Goal: Information Seeking & Learning: Find specific fact

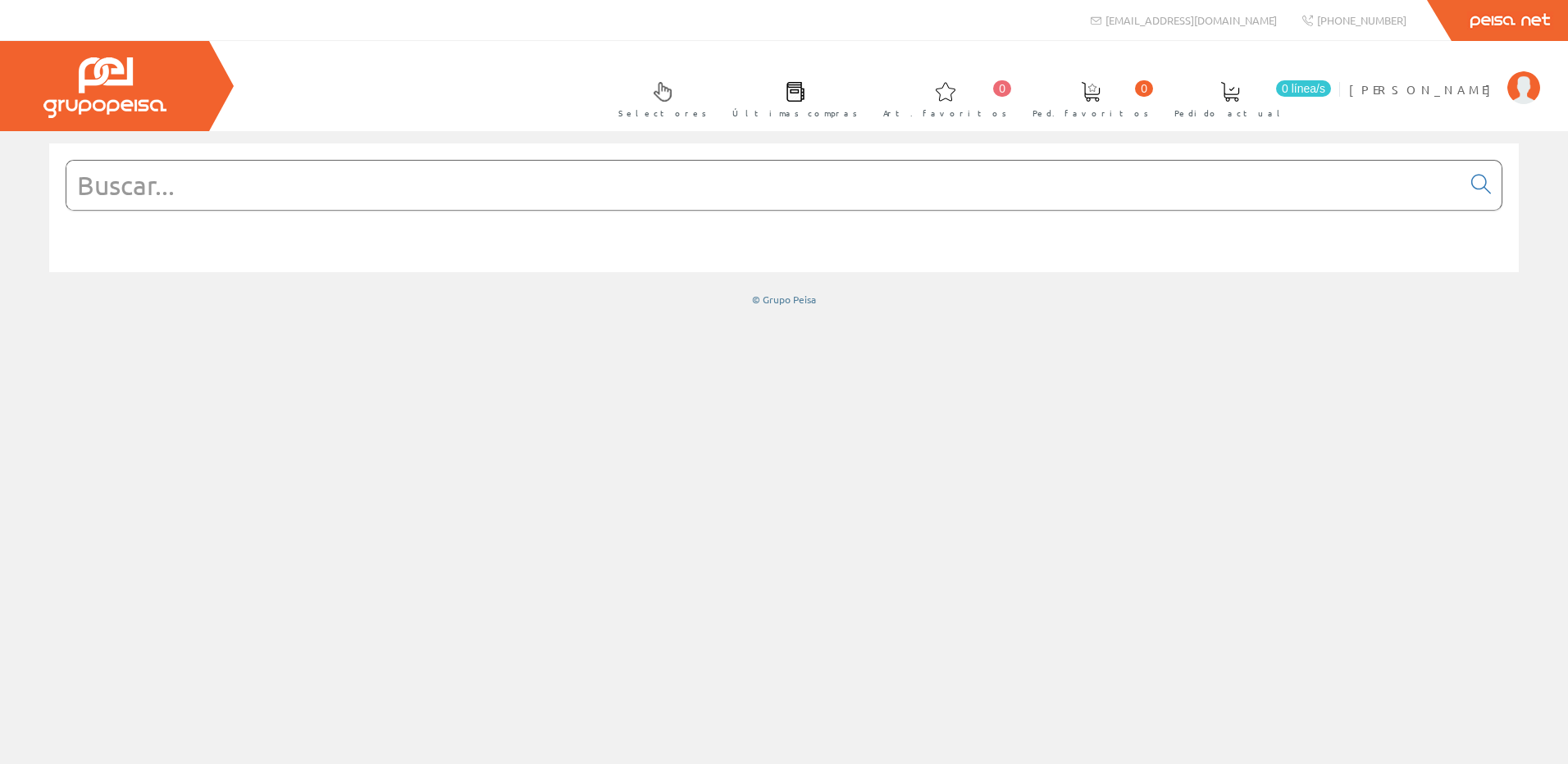
click at [495, 196] on input "text" at bounding box center [763, 185] width 1395 height 49
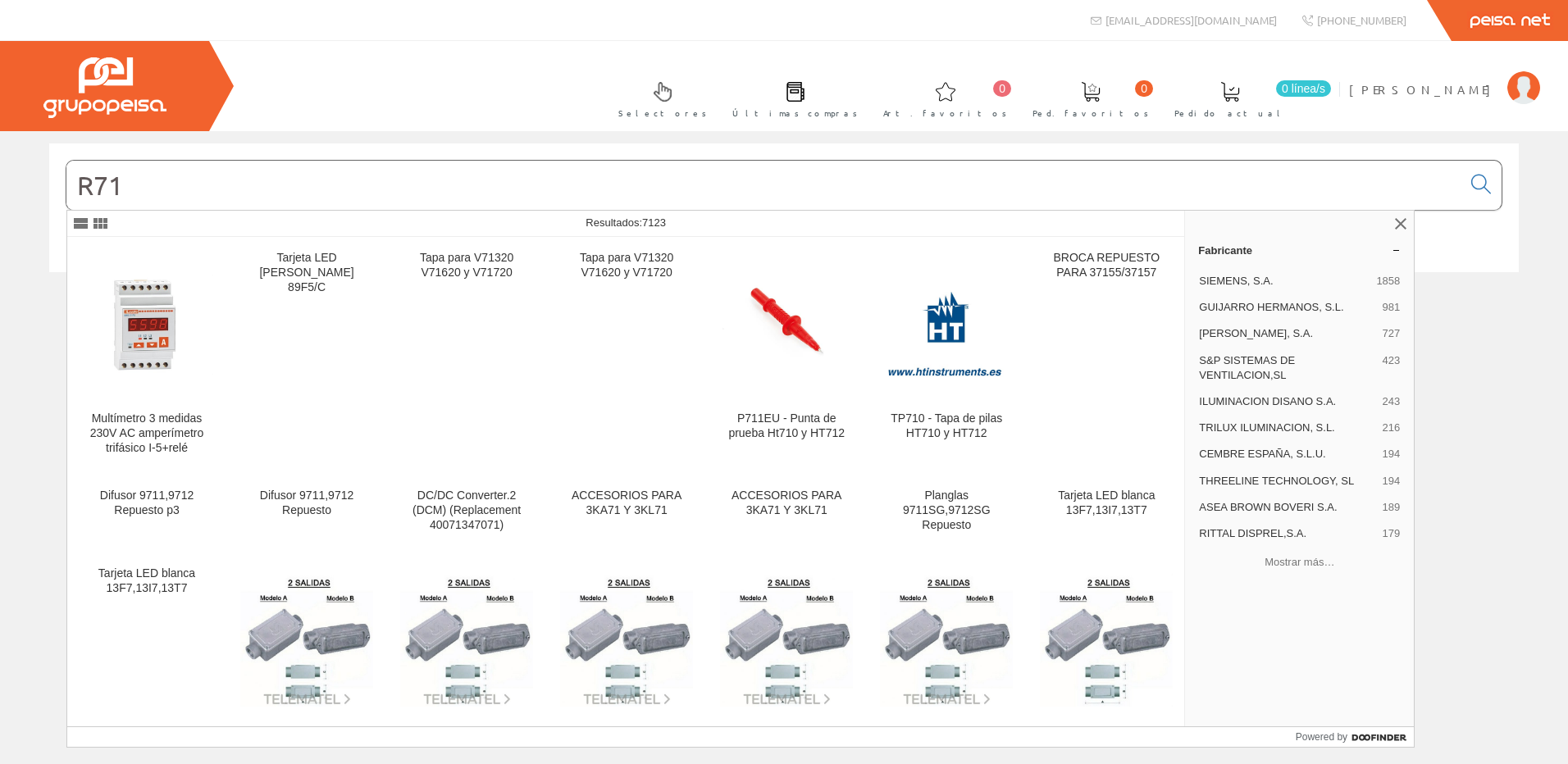
click at [87, 180] on input "R71" at bounding box center [763, 185] width 1395 height 49
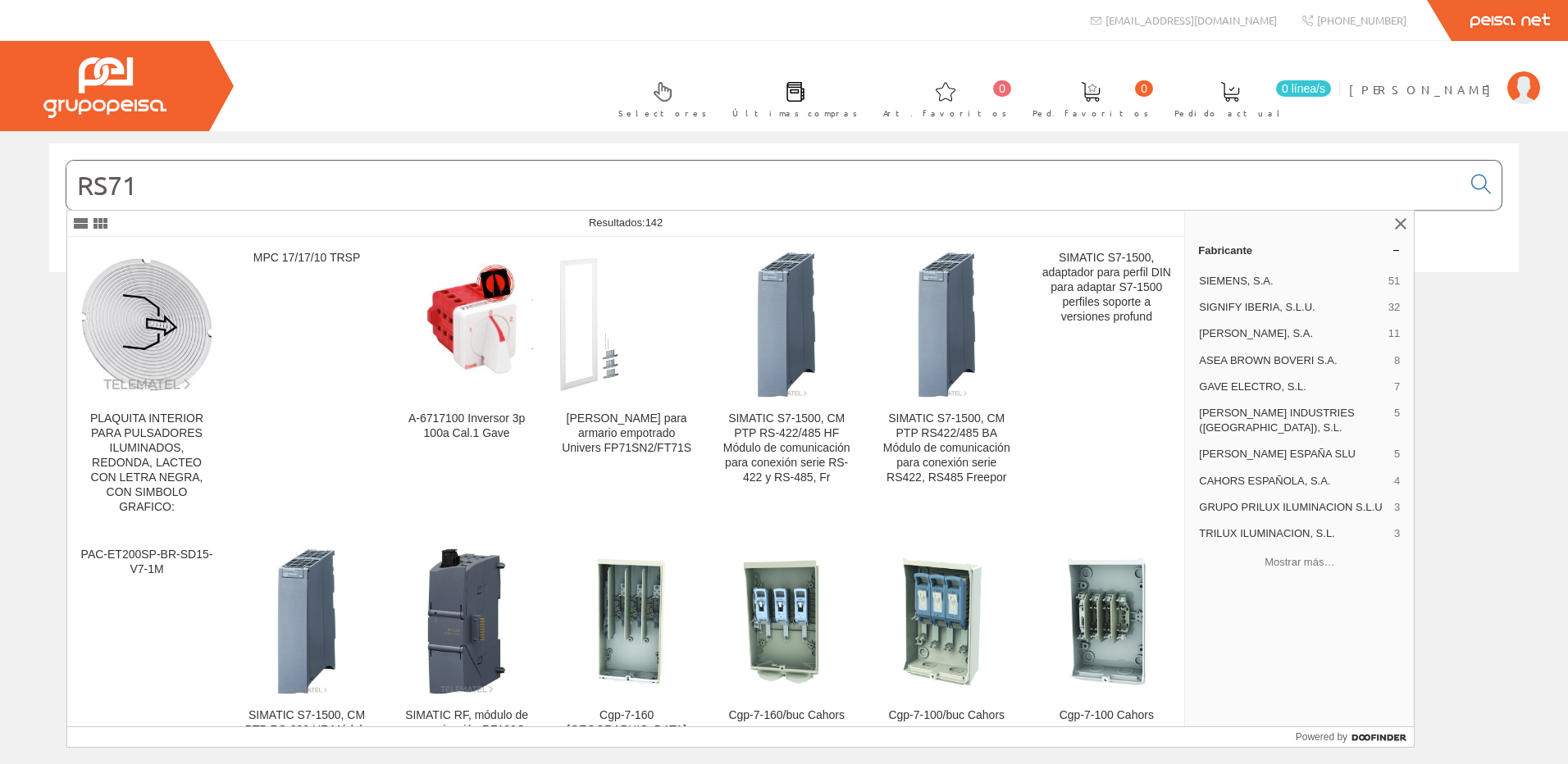
drag, startPoint x: 111, startPoint y: 182, endPoint x: -19, endPoint y: 178, distance: 130.1
click at [0, 178] on html "info@peisa.com +34 962 96 59 14 0 0" at bounding box center [784, 382] width 1568 height 764
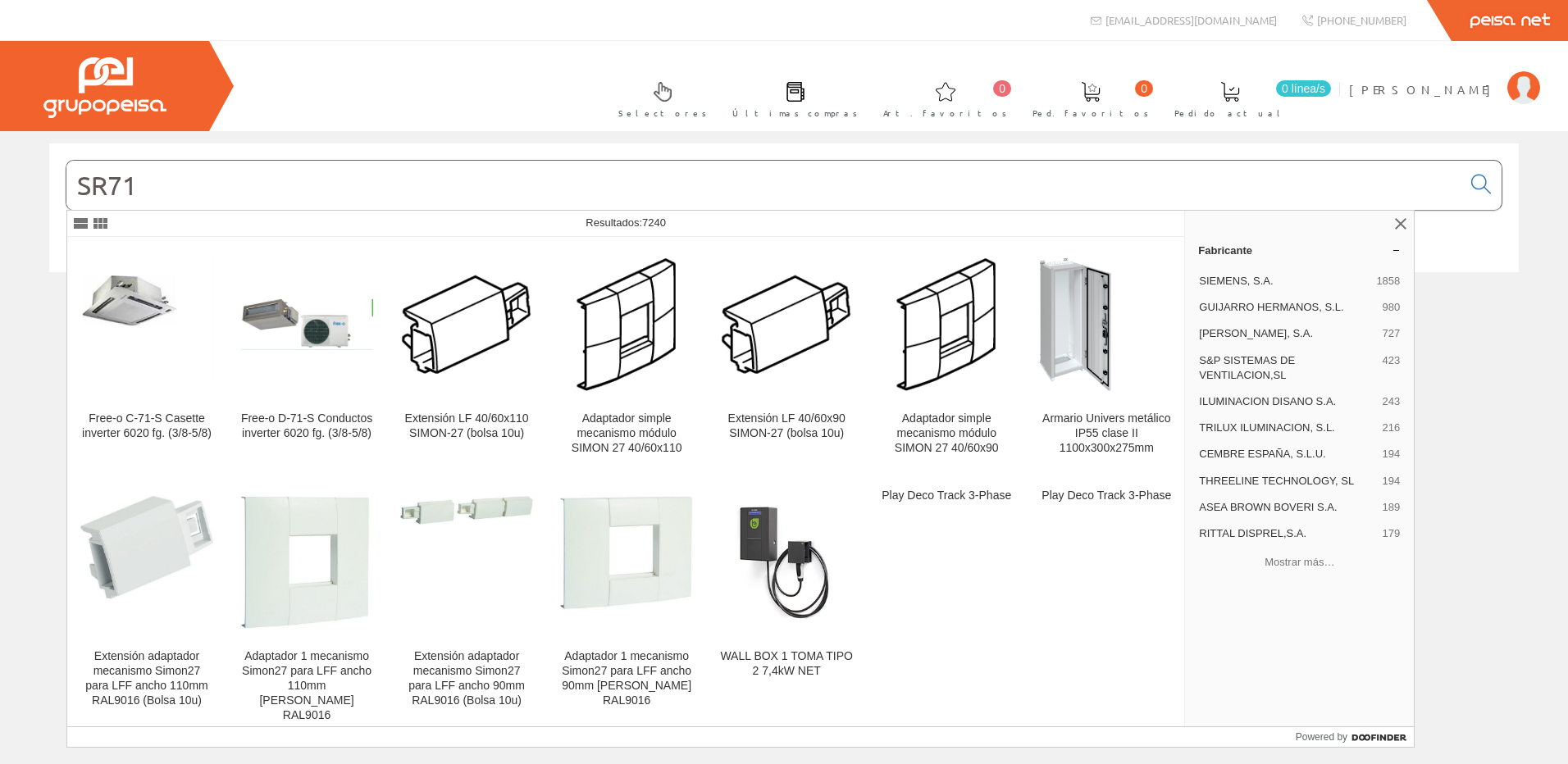
type input "SR71"
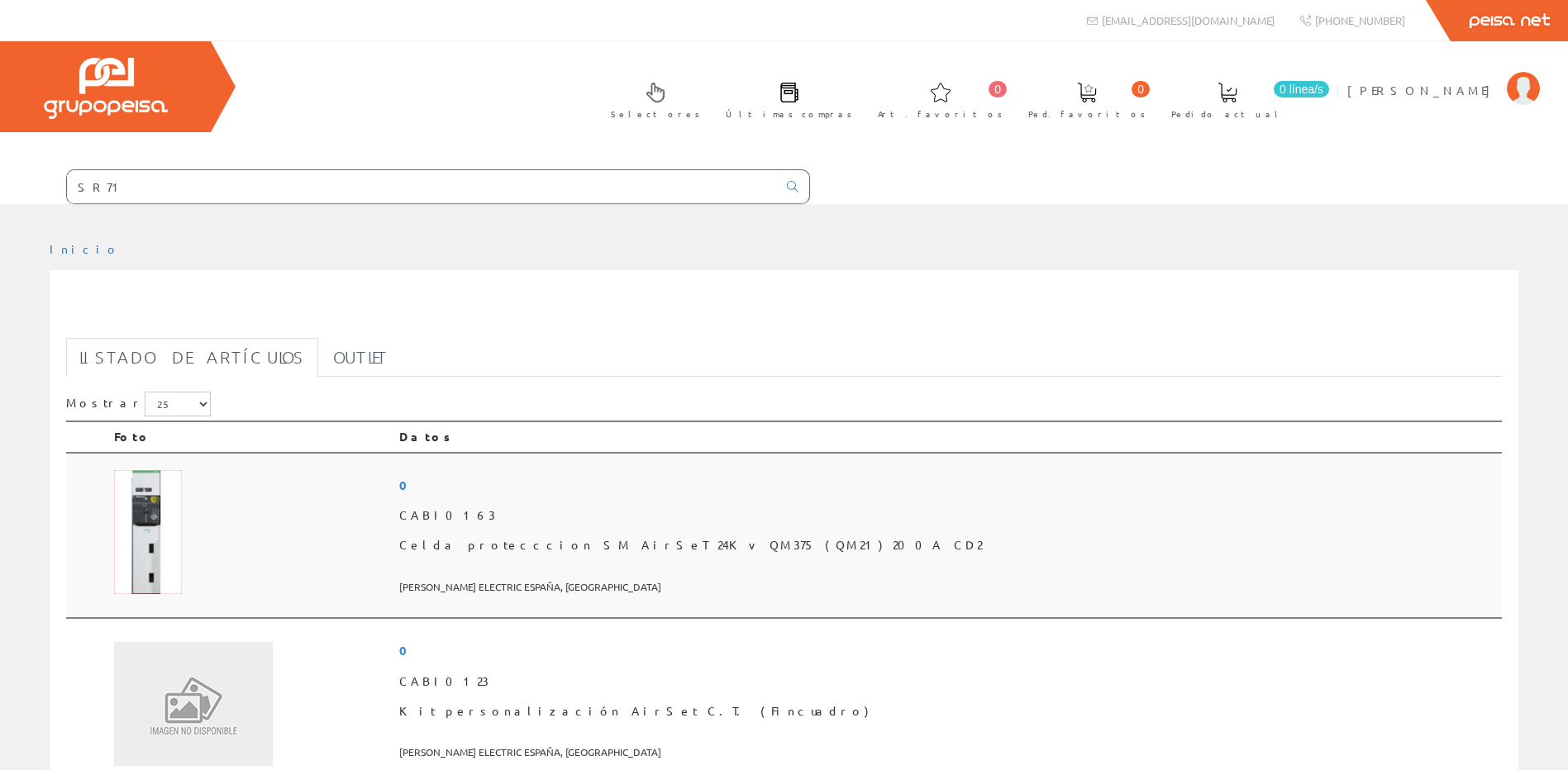
click at [803, 532] on span "Celda protecccion SM AirSeT 24Kv QM375 (QM21) 200A CD2" at bounding box center [947, 546] width 1096 height 30
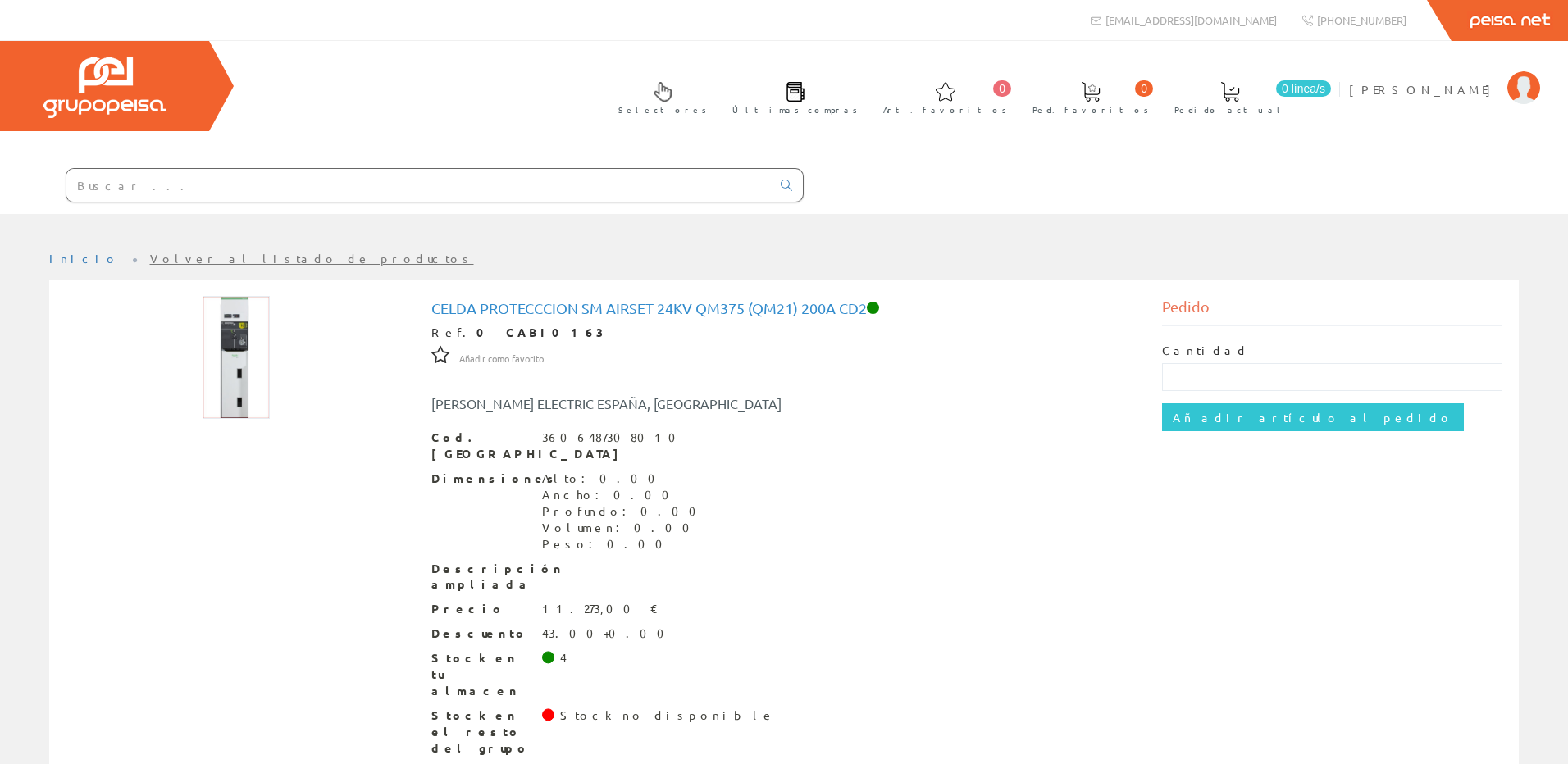
click at [162, 182] on input "text" at bounding box center [418, 186] width 704 height 33
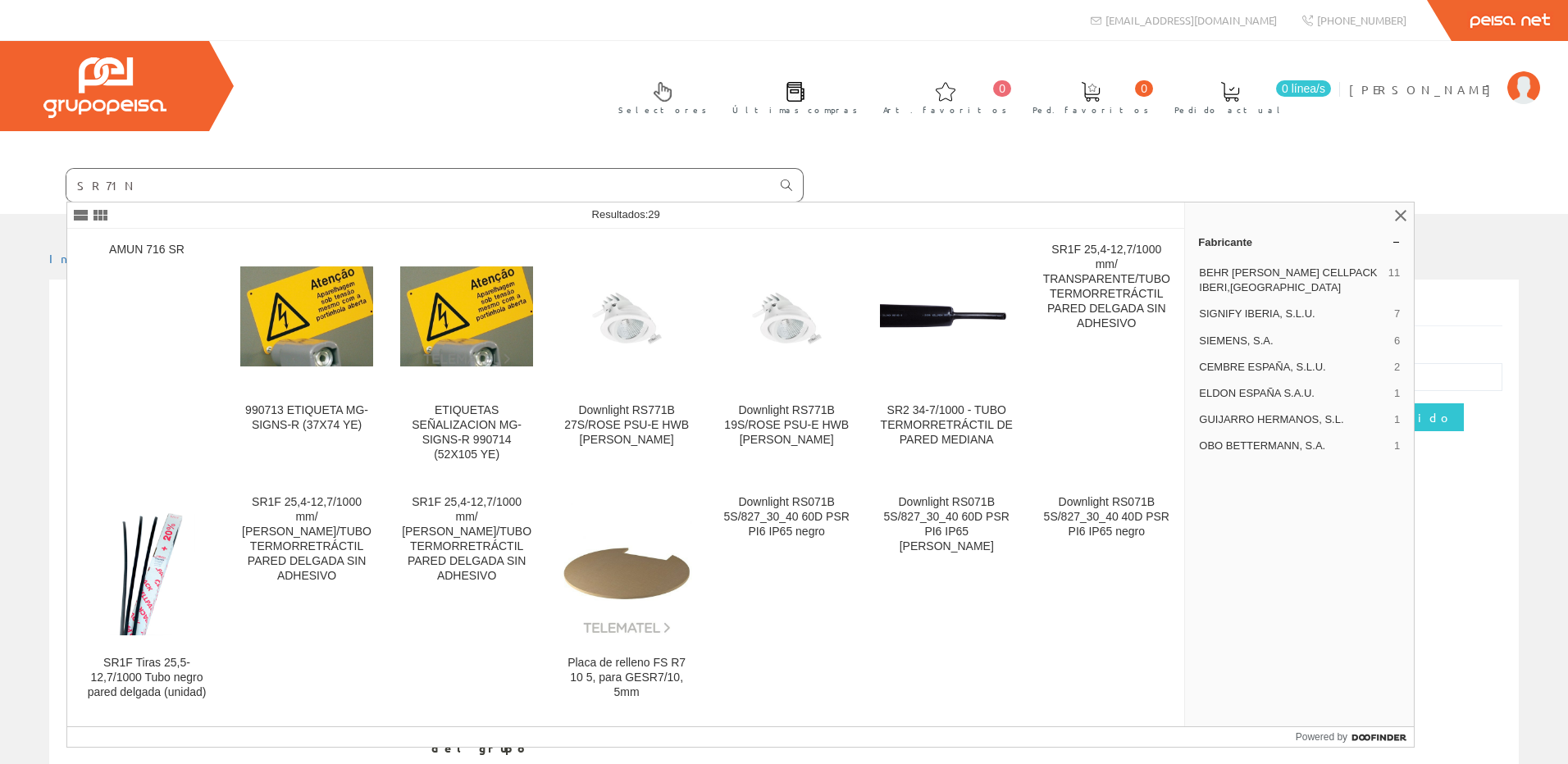
type input "SR71N"
click at [788, 184] on icon at bounding box center [786, 185] width 12 height 12
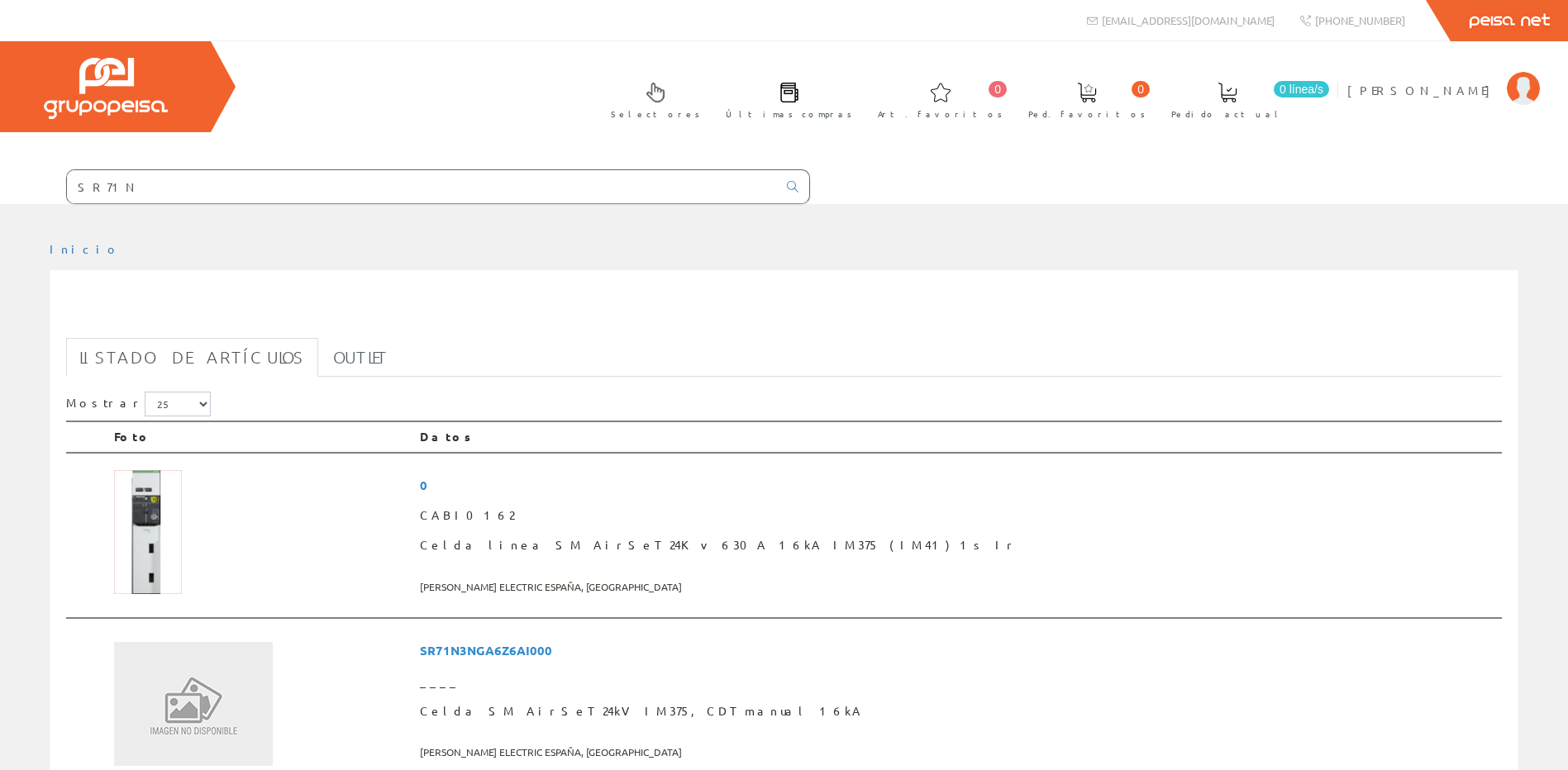
click at [301, 186] on input "SR71N" at bounding box center [421, 187] width 710 height 33
drag, startPoint x: 299, startPoint y: 188, endPoint x: -490, endPoint y: 215, distance: 789.5
click at [0, 215] on html "SR71N [EMAIL_ADDRESS][DOMAIN_NAME] 0 0" at bounding box center [784, 385] width 1568 height 770
paste input "3NGA6Z6AI000"
type input "SR71N3NGA6Z6AI000"
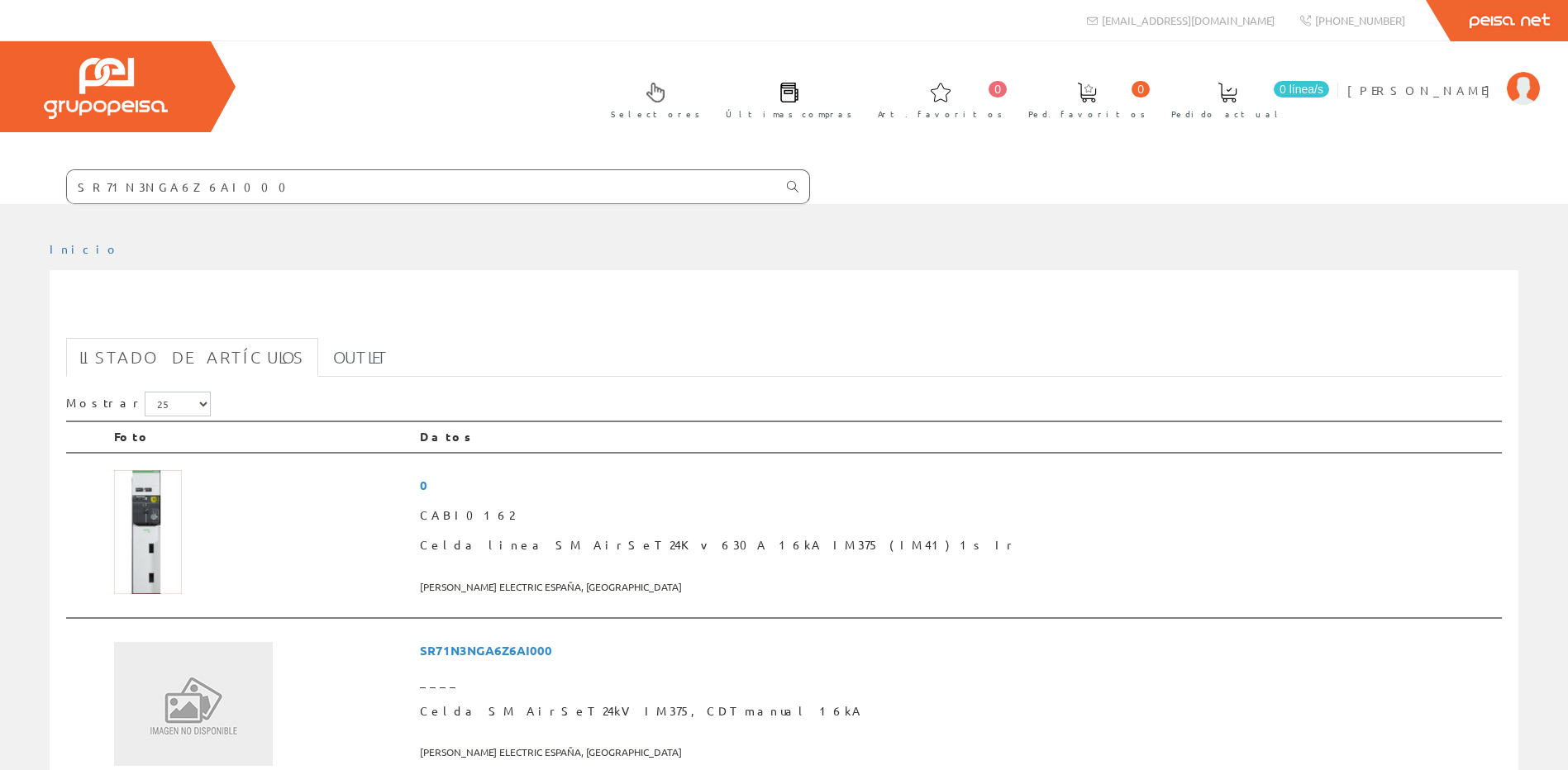
click at [787, 189] on icon at bounding box center [793, 186] width 12 height 12
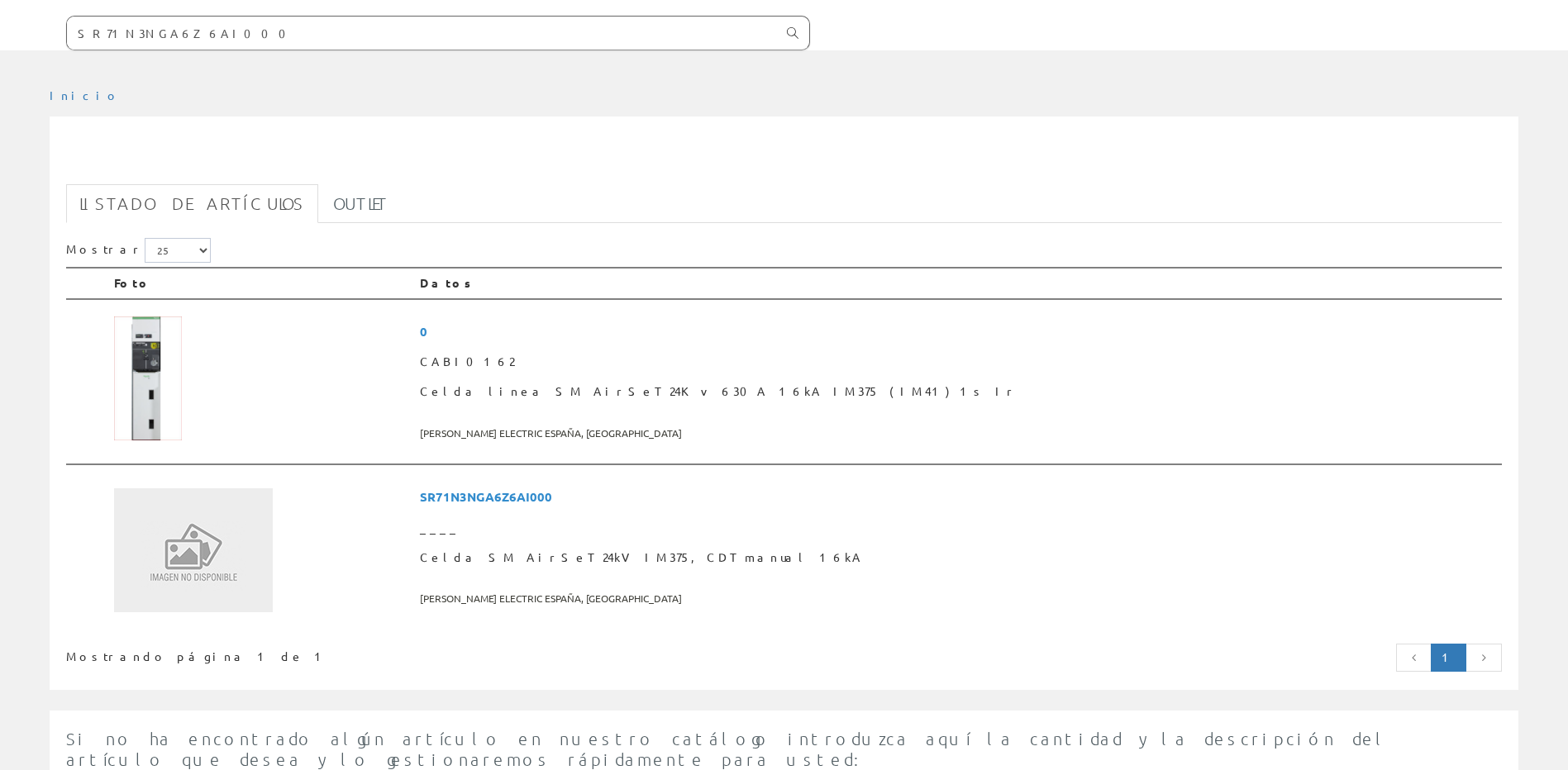
scroll to position [166, 0]
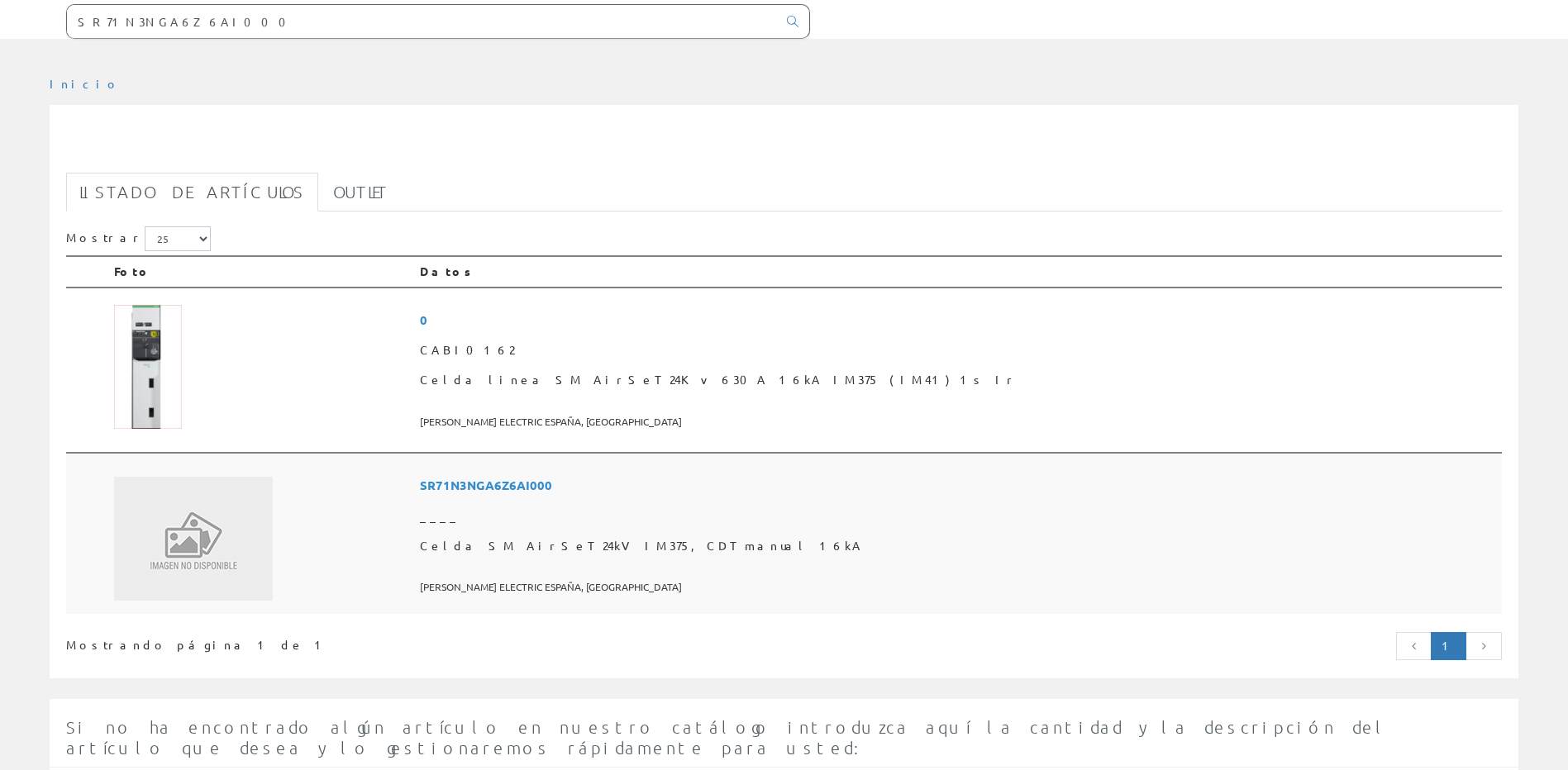
click at [683, 489] on span "SR71N3NGA6Z6AI000" at bounding box center [958, 485] width 1075 height 31
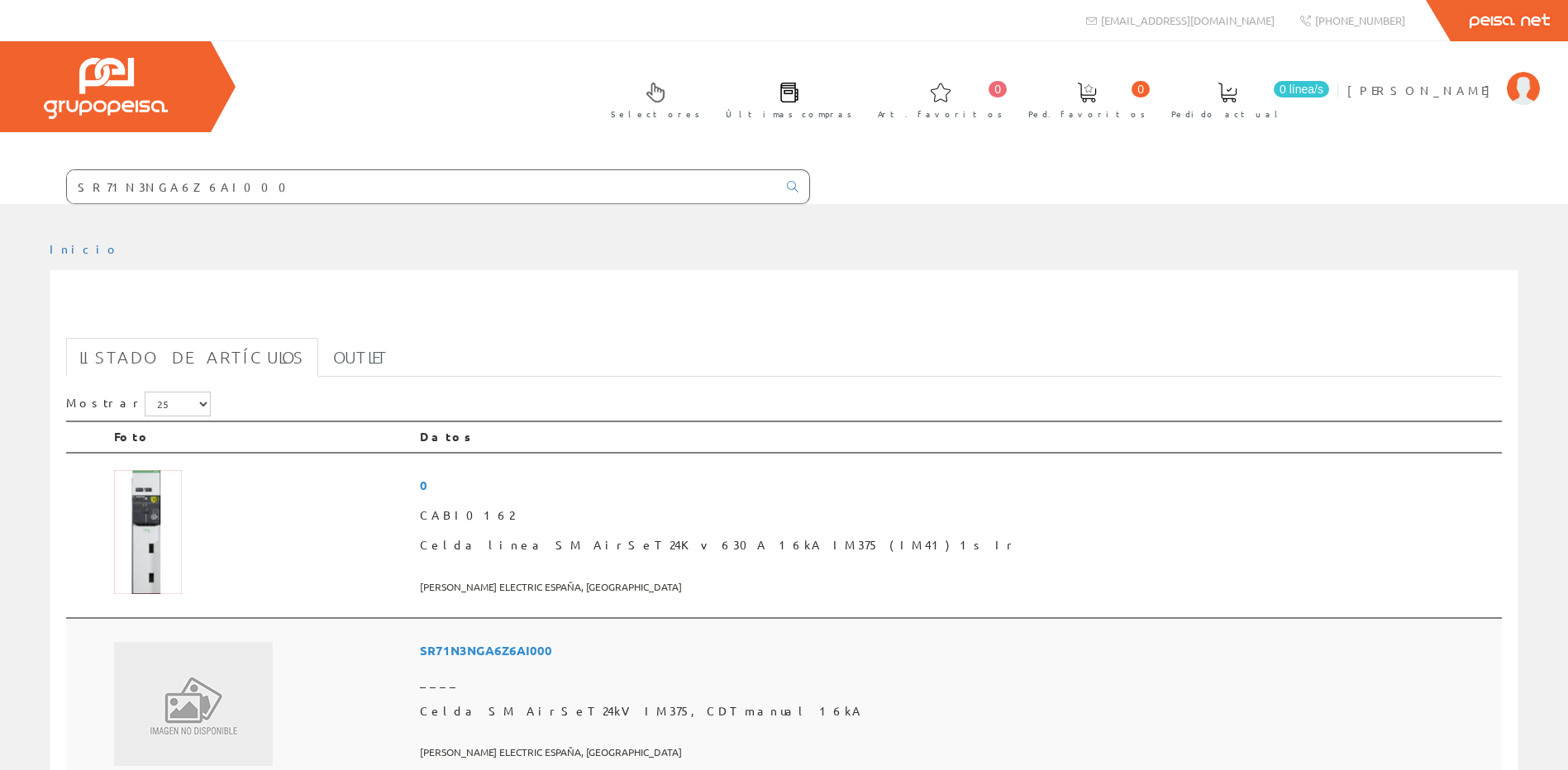
scroll to position [166, 0]
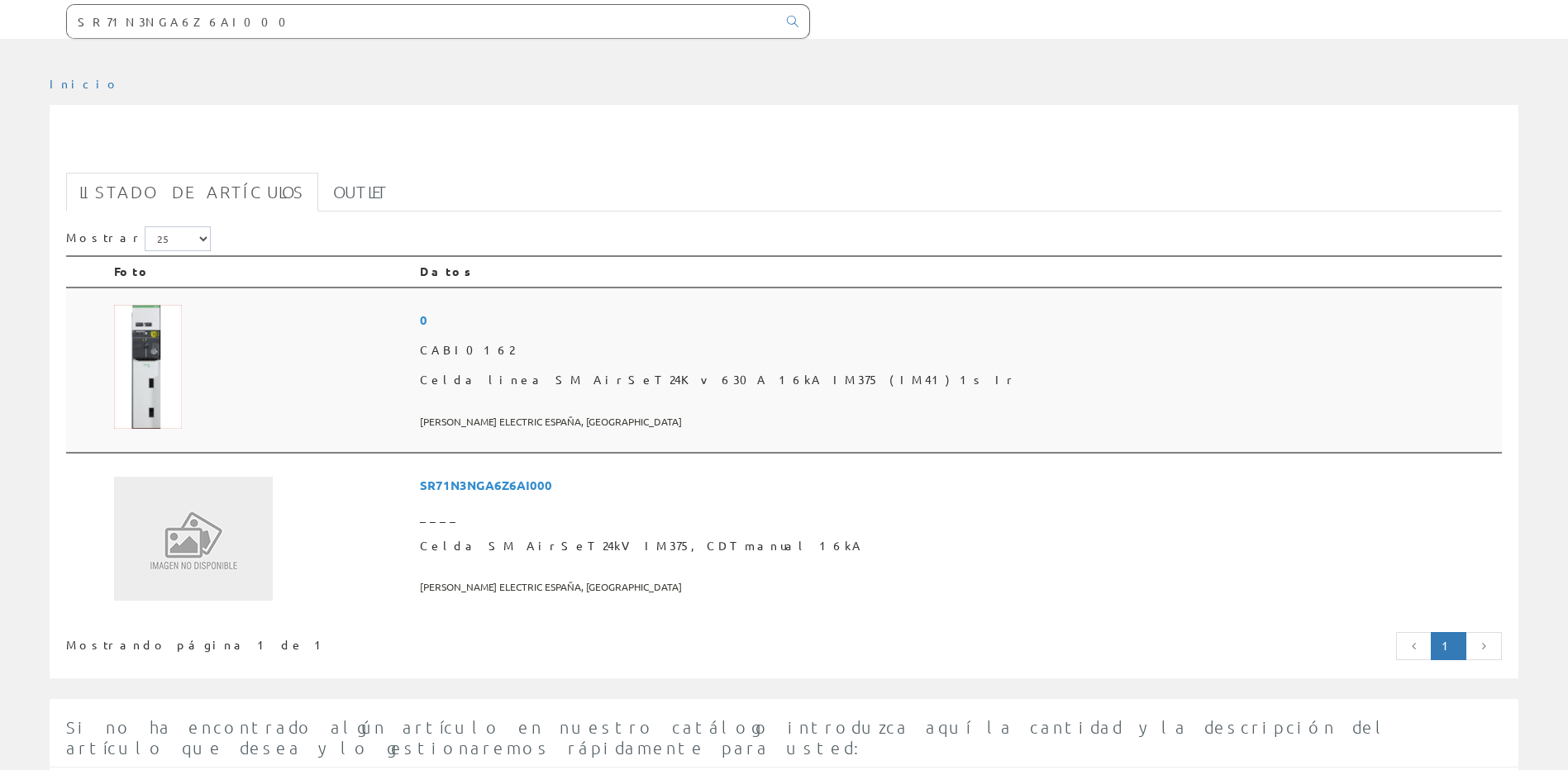
click at [696, 375] on span "Celda linea SM AirSeT 24Kv 630A 16kA IM375 (IM41) 1s Ir" at bounding box center [958, 380] width 1075 height 30
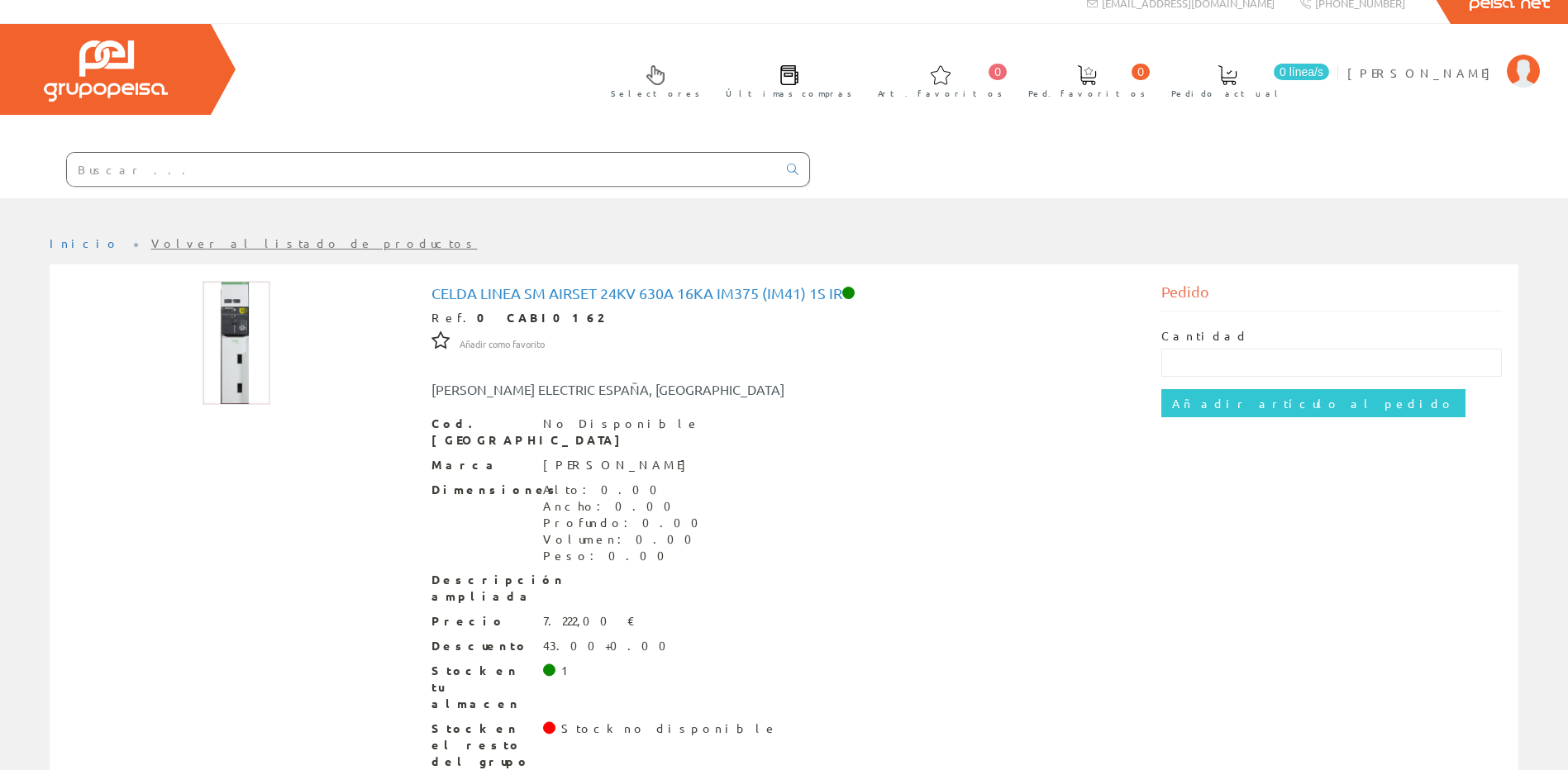
scroll to position [23, 0]
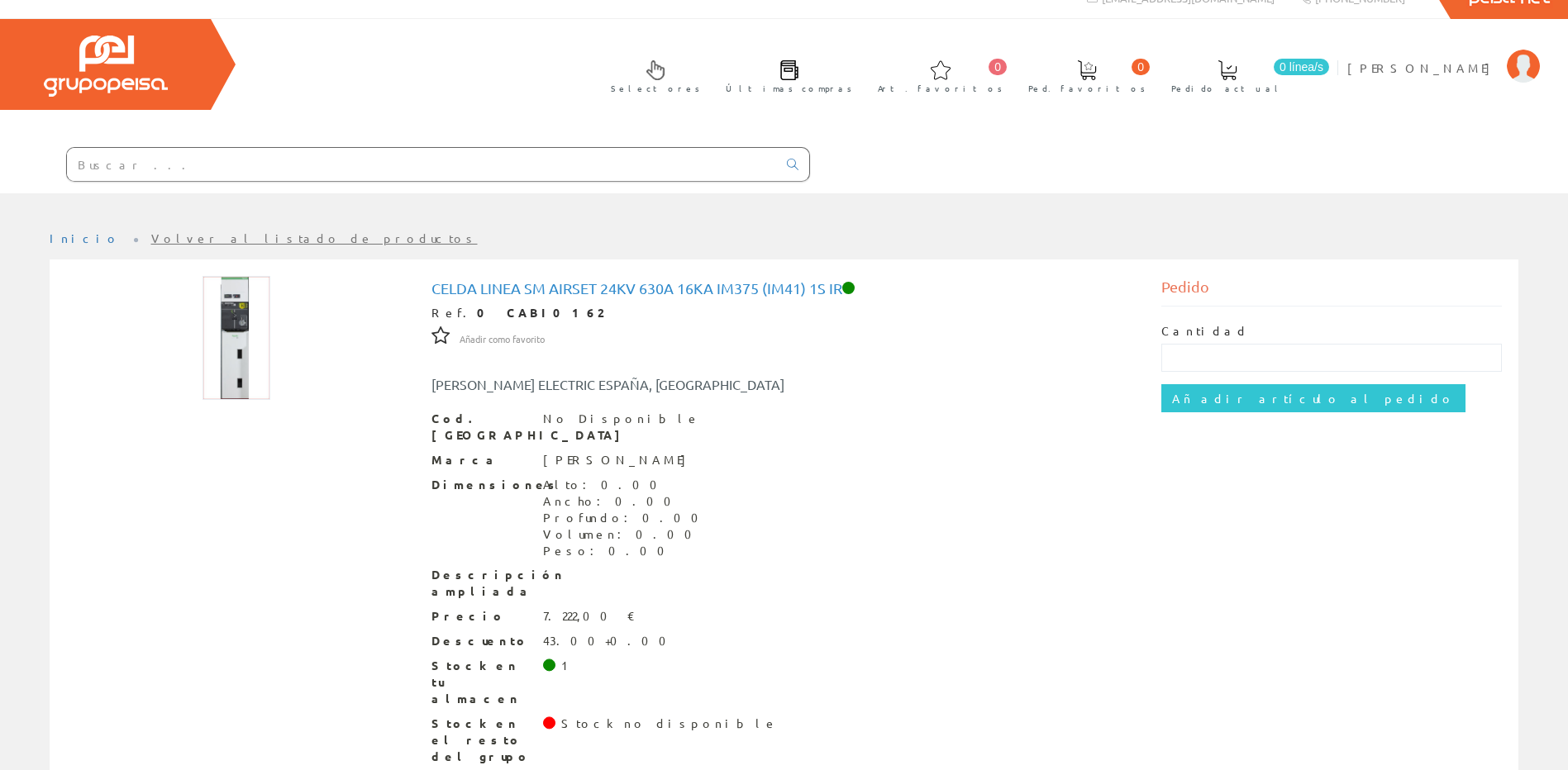
click at [237, 183] on div at bounding box center [405, 165] width 810 height 56
click at [243, 168] on input "text" at bounding box center [421, 165] width 710 height 33
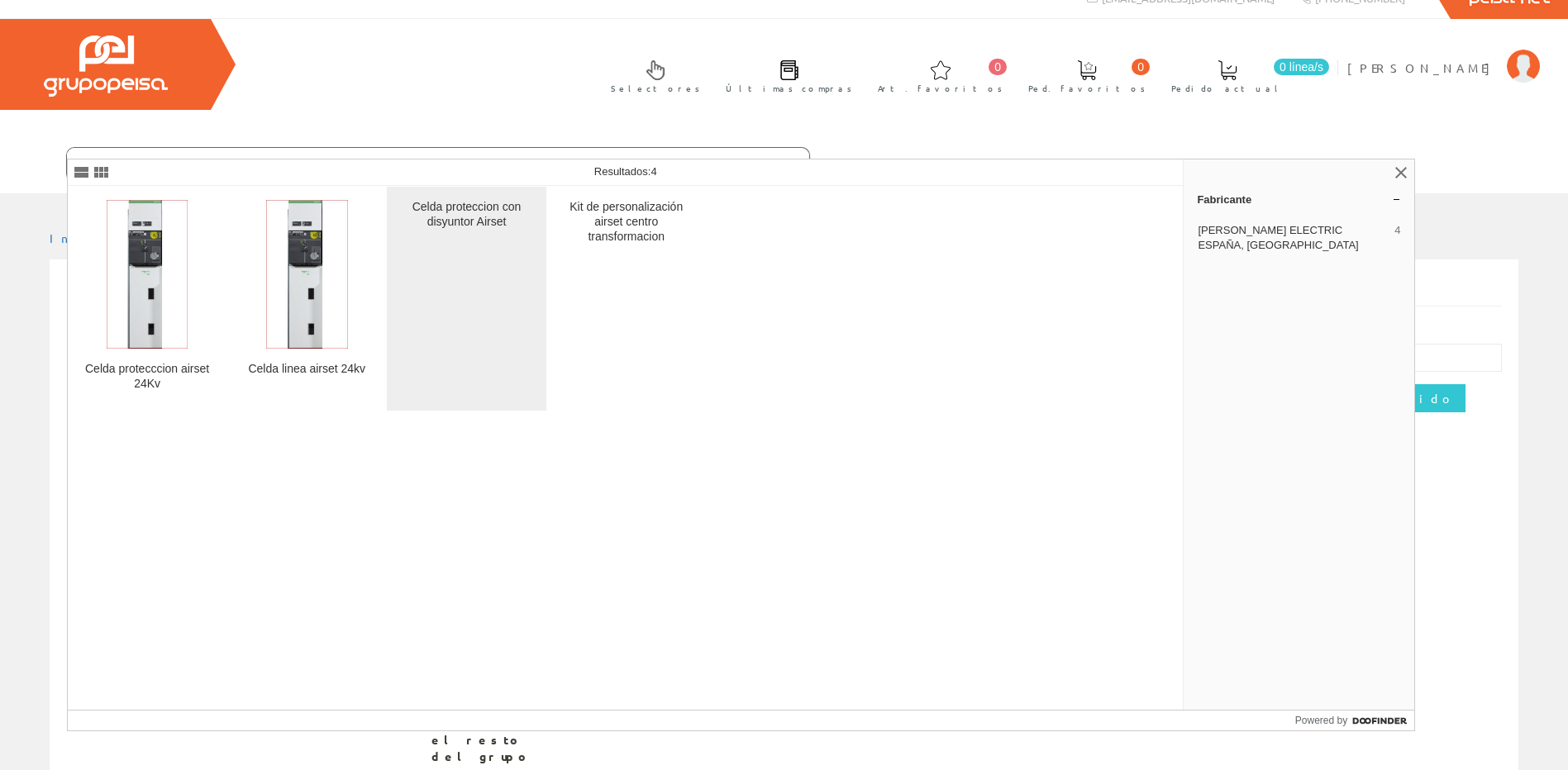
type input "AIRSET"
click at [464, 215] on div "Celda proteccion con disyuntor Airset" at bounding box center [466, 215] width 132 height 30
